Goal: Information Seeking & Learning: Find specific fact

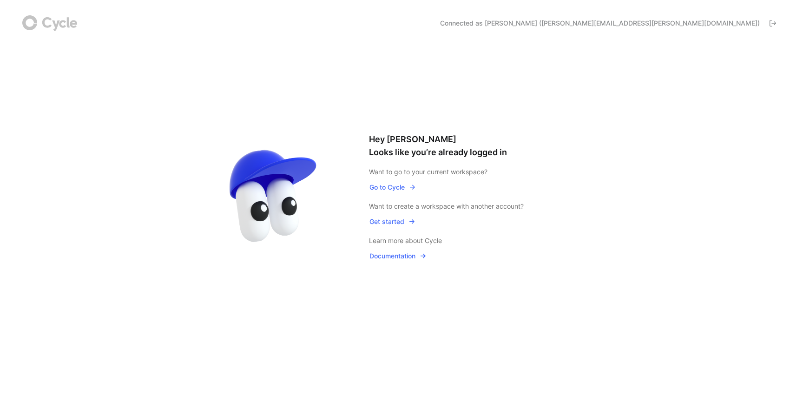
click at [390, 190] on span "Go to Cycle" at bounding box center [392, 187] width 46 height 11
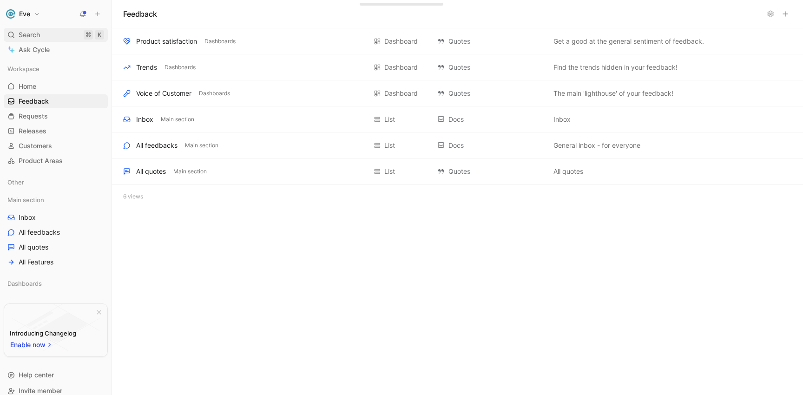
click at [45, 37] on div "Search ⌘ K" at bounding box center [56, 35] width 104 height 14
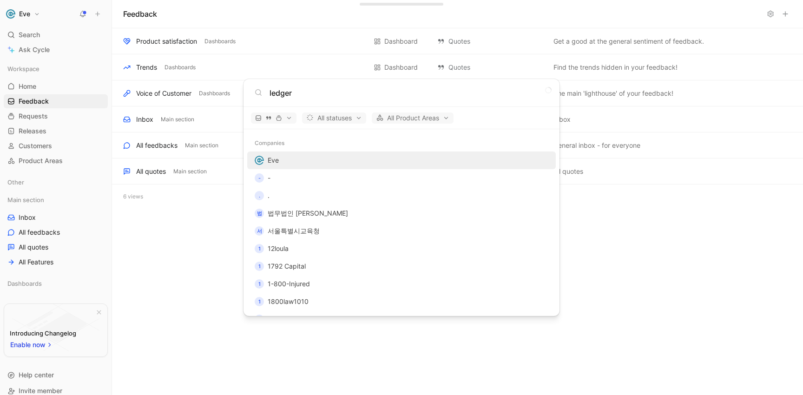
type input "ledger"
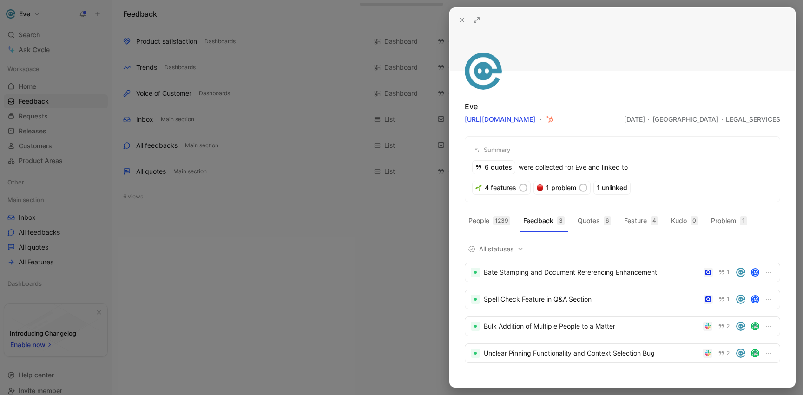
drag, startPoint x: 463, startPoint y: 20, endPoint x: 443, endPoint y: 27, distance: 20.6
click at [463, 20] on icon at bounding box center [461, 19] width 7 height 7
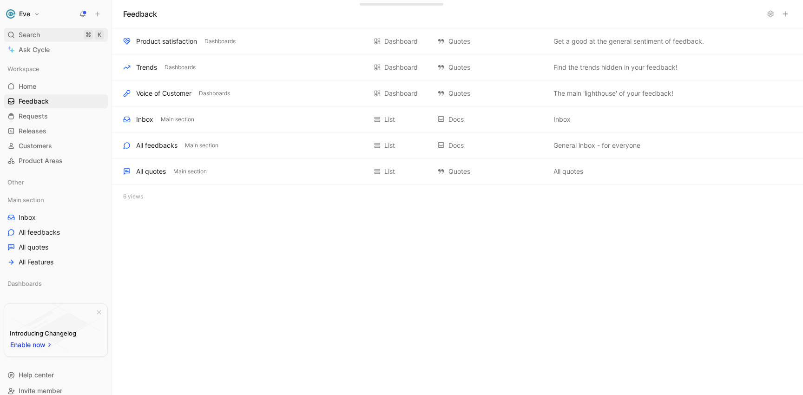
click at [61, 33] on div "Search ⌘ K" at bounding box center [56, 35] width 104 height 14
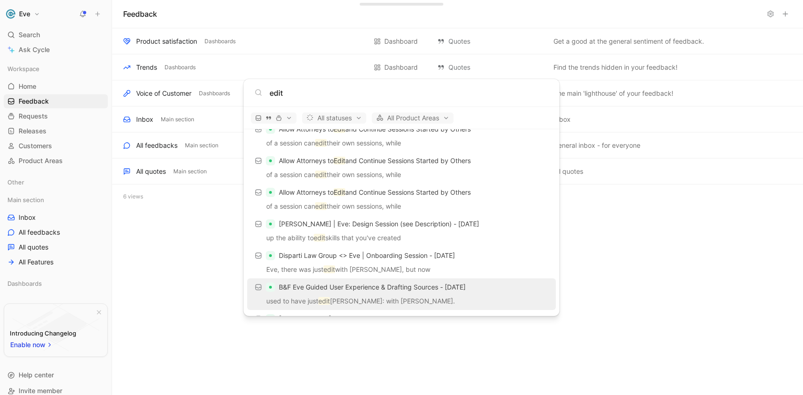
scroll to position [112, 0]
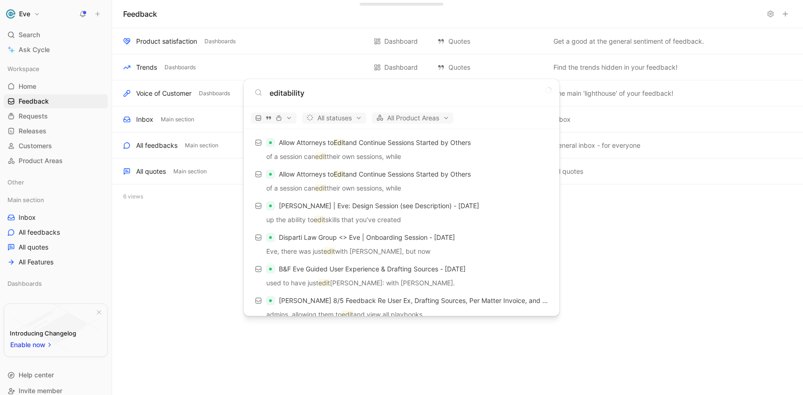
type input "editability"
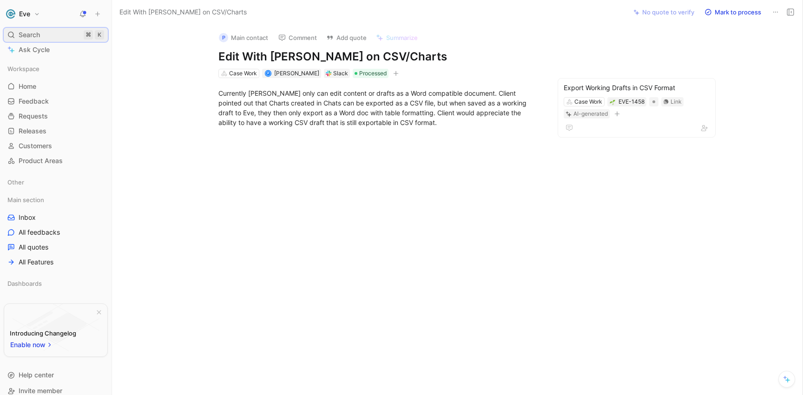
click at [61, 35] on div "Search ⌘ K" at bounding box center [56, 35] width 104 height 14
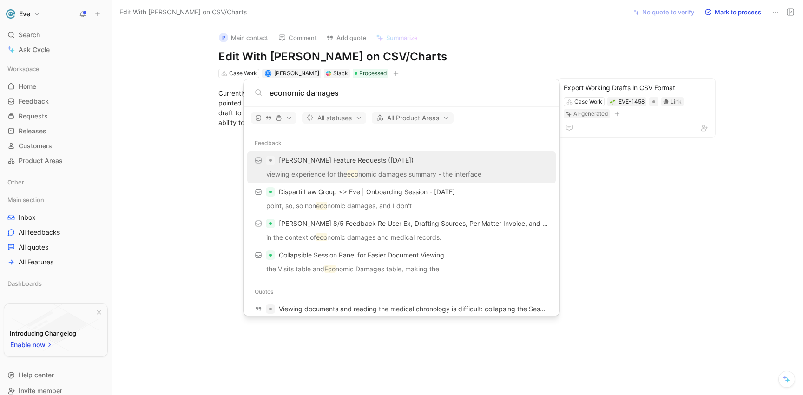
type input "economic damages"
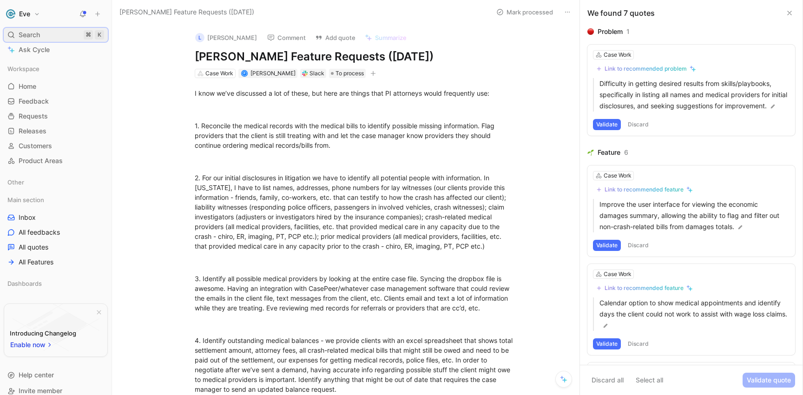
click at [42, 37] on div "Search ⌘ K" at bounding box center [56, 35] width 104 height 14
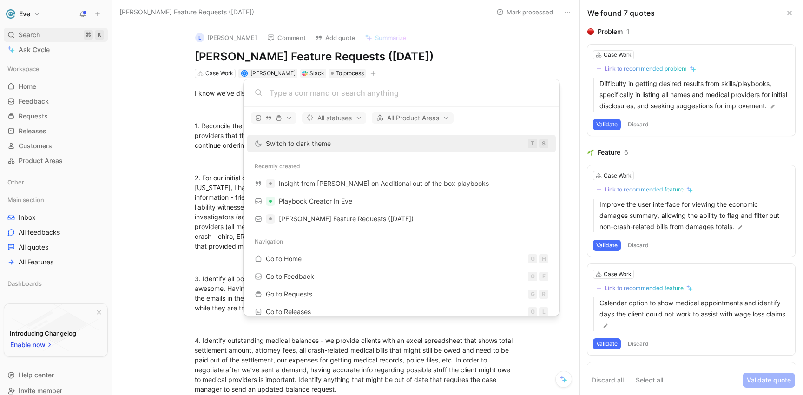
click at [30, 33] on body "Eve Search ⌘ K Ask Cycle Workspace Home G then H Feedback G then F Requests G t…" at bounding box center [401, 197] width 803 height 395
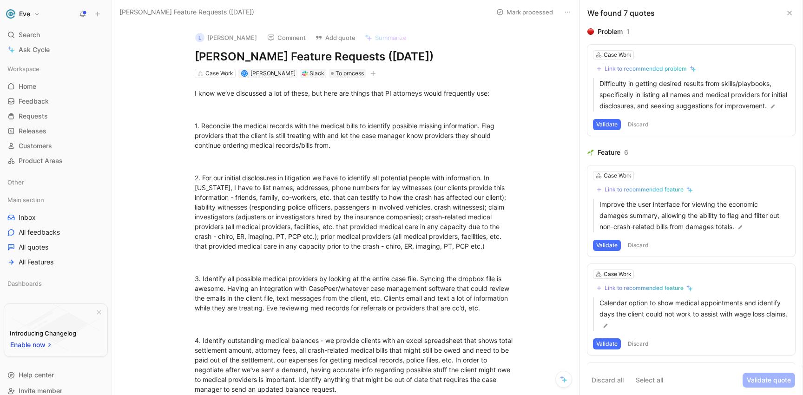
click at [31, 35] on span "Search" at bounding box center [29, 34] width 21 height 11
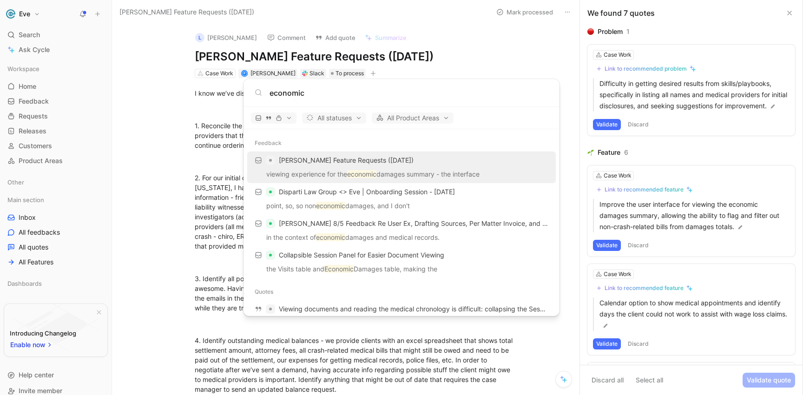
type input "economic"
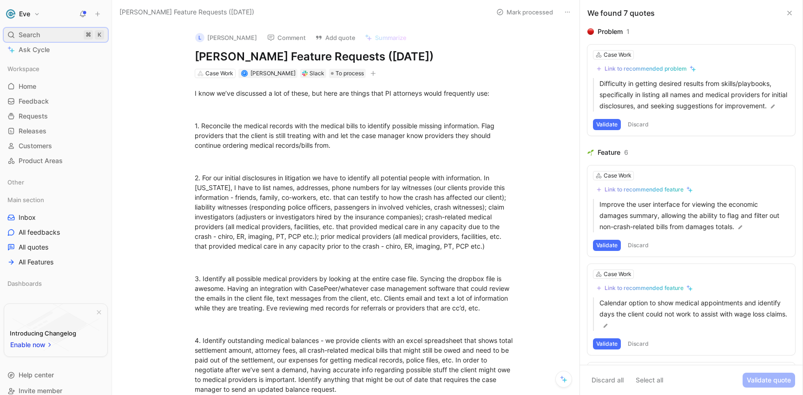
click at [68, 34] on div "Search ⌘ K" at bounding box center [56, 35] width 104 height 14
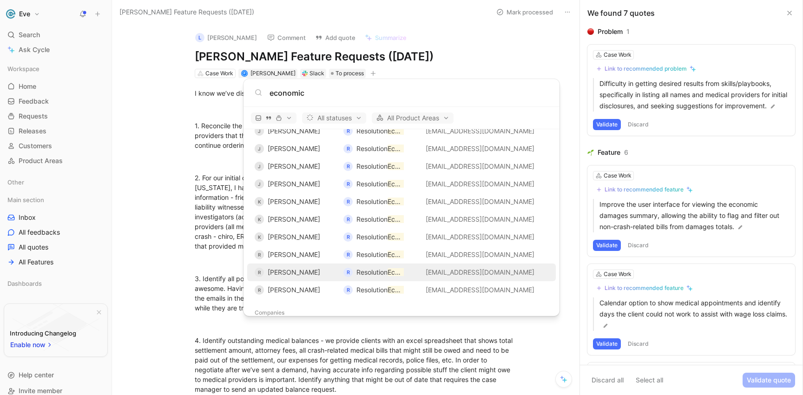
scroll to position [546, 0]
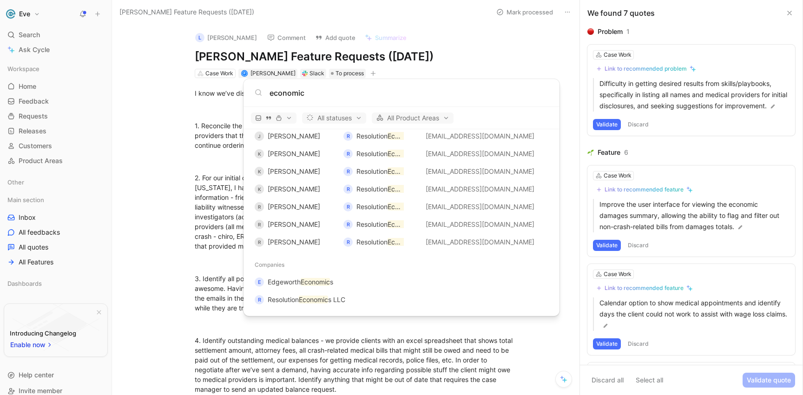
type input "economic"
drag, startPoint x: 485, startPoint y: 370, endPoint x: 479, endPoint y: 366, distance: 7.3
click at [485, 370] on body "Eve Search ⌘ K Ask Cycle Workspace Home G then H Feedback G then F Requests G t…" at bounding box center [401, 197] width 803 height 395
